Goal: Task Accomplishment & Management: Manage account settings

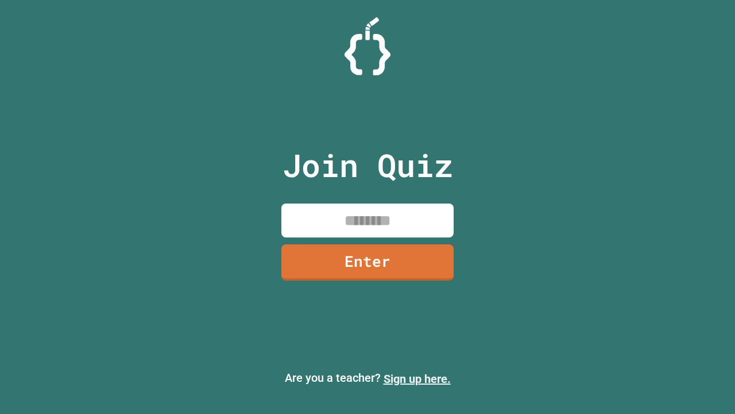
click at [417, 379] on link "Sign up here." at bounding box center [417, 379] width 67 height 14
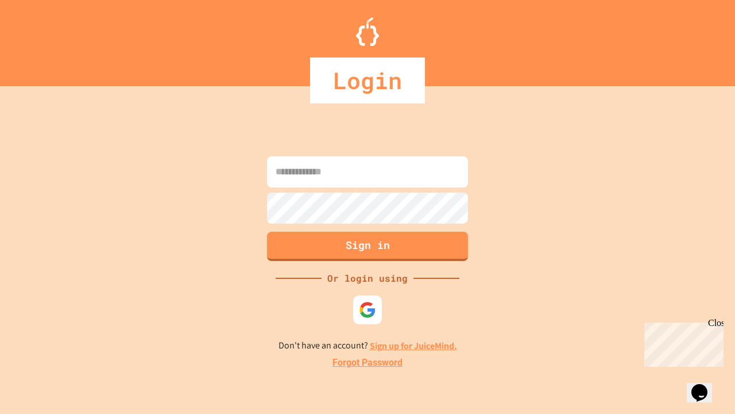
click at [368, 363] on link "Forgot Password" at bounding box center [368, 363] width 70 height 14
